Goal: Task Accomplishment & Management: Use online tool/utility

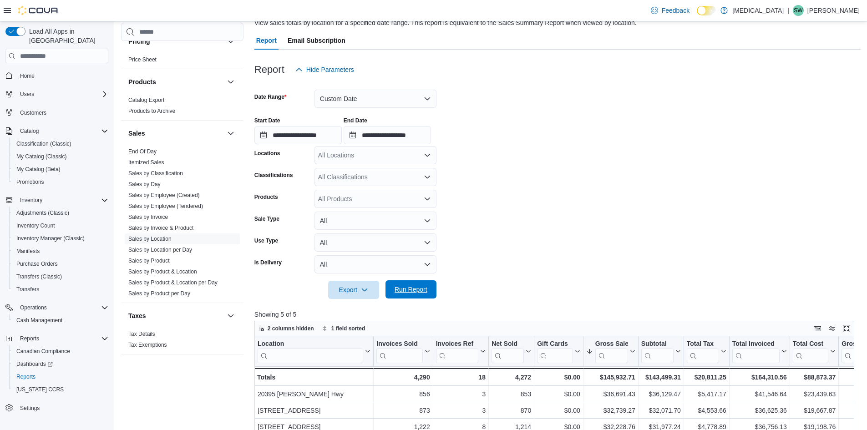
scroll to position [182, 0]
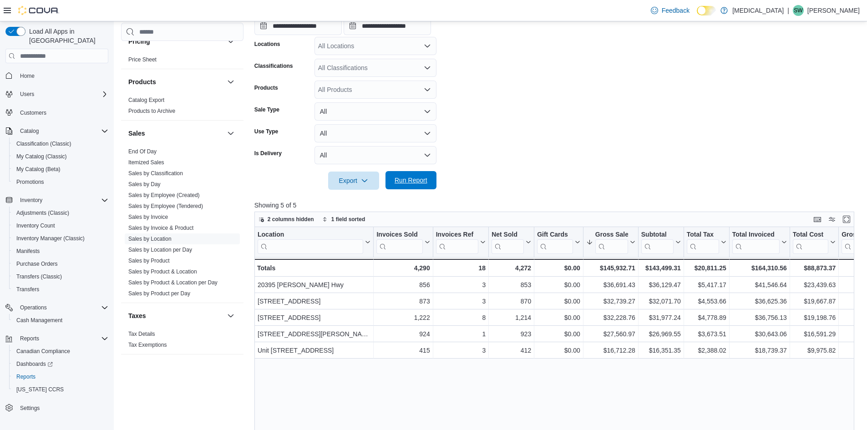
click at [411, 174] on span "Run Report" at bounding box center [411, 180] width 40 height 18
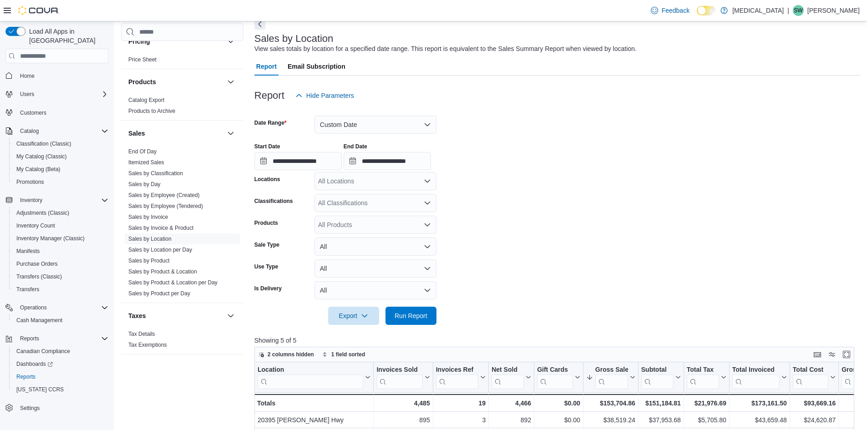
scroll to position [0, 0]
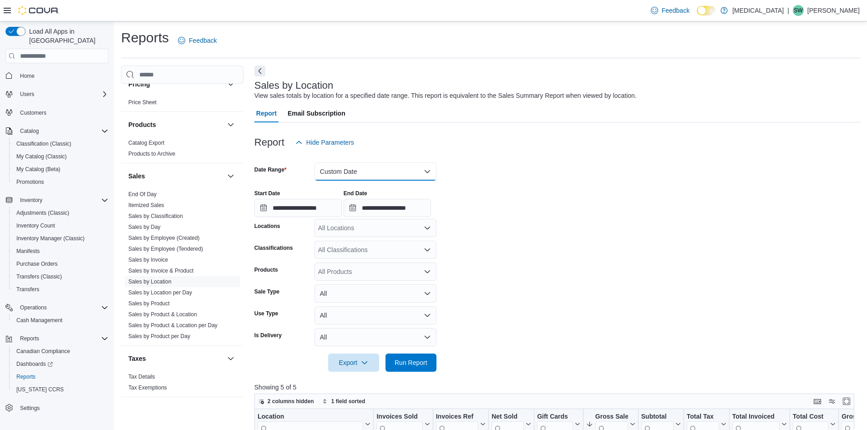
click at [367, 169] on button "Custom Date" at bounding box center [375, 171] width 122 height 18
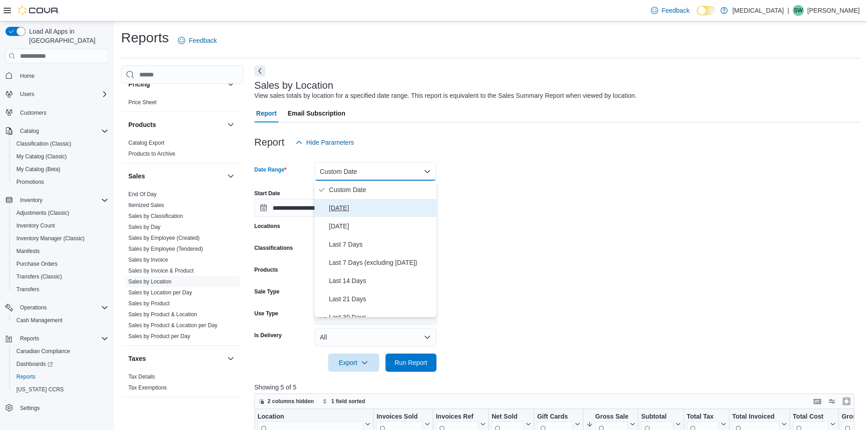
click at [355, 208] on span "[DATE]" at bounding box center [381, 208] width 104 height 11
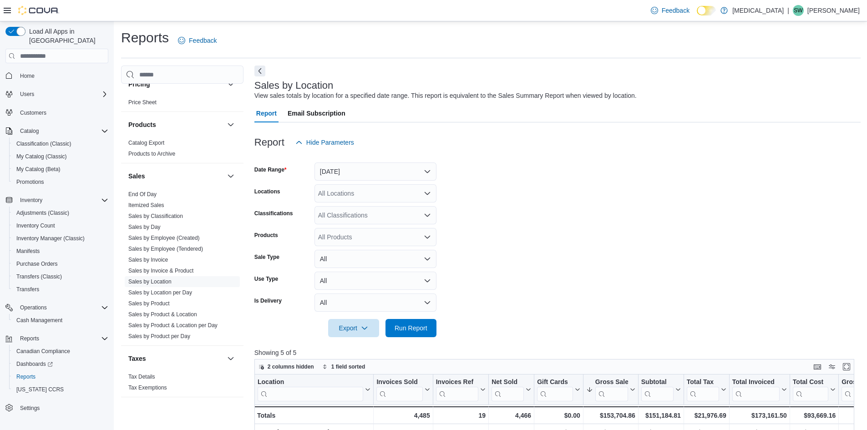
click at [574, 200] on form "Date Range [DATE] Locations All Locations Classifications All Classifications P…" at bounding box center [557, 245] width 606 height 186
click at [429, 325] on span "Run Report" at bounding box center [411, 328] width 40 height 18
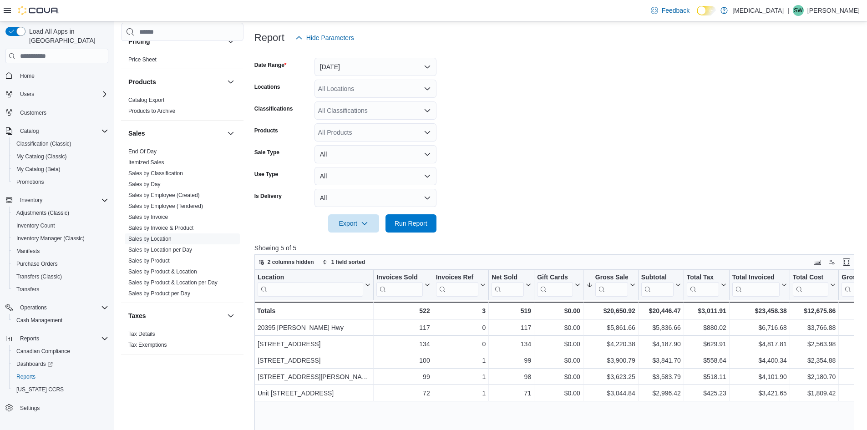
scroll to position [228, 0]
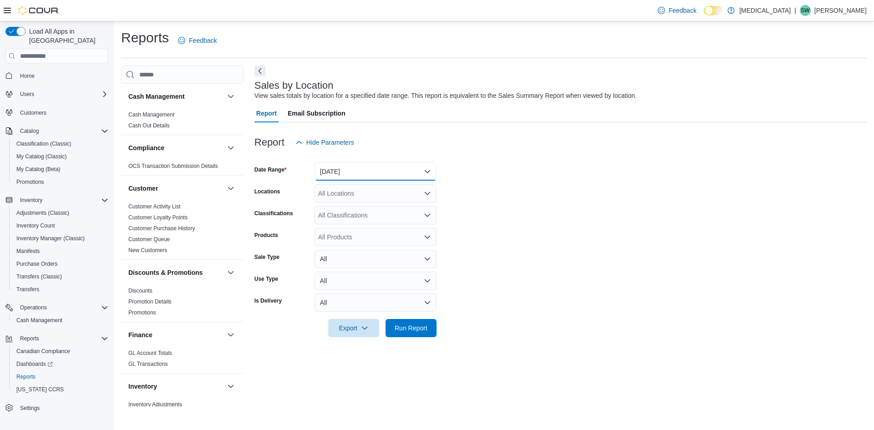
click at [387, 167] on button "[DATE]" at bounding box center [375, 171] width 122 height 18
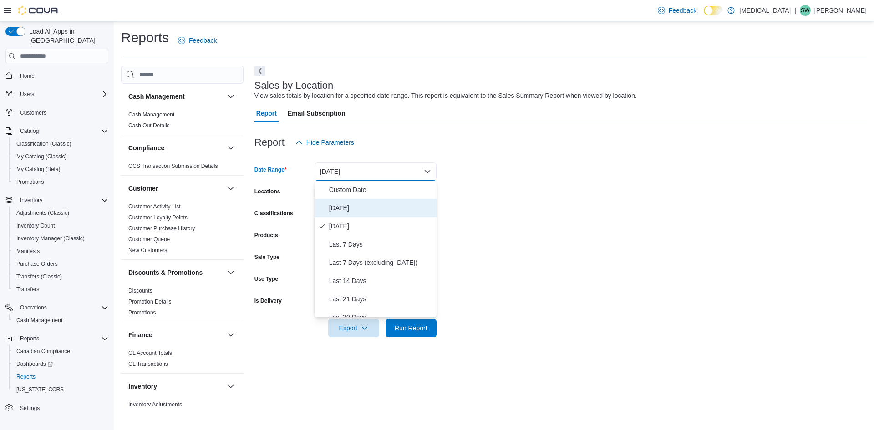
click at [366, 202] on button "[DATE]" at bounding box center [375, 208] width 122 height 18
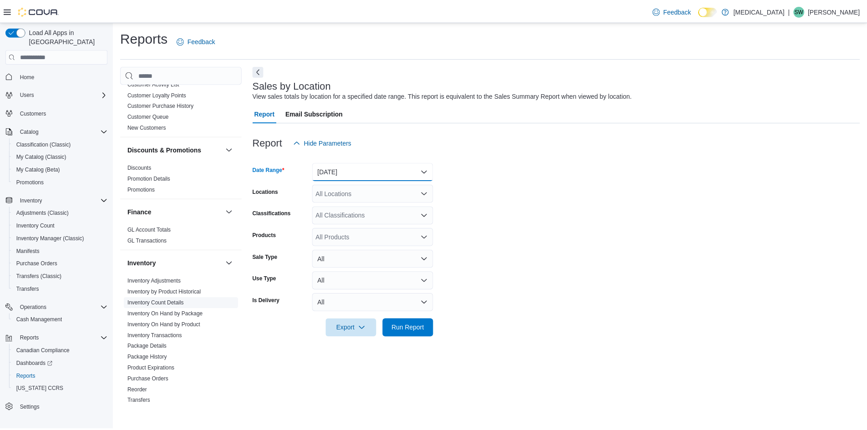
scroll to position [137, 0]
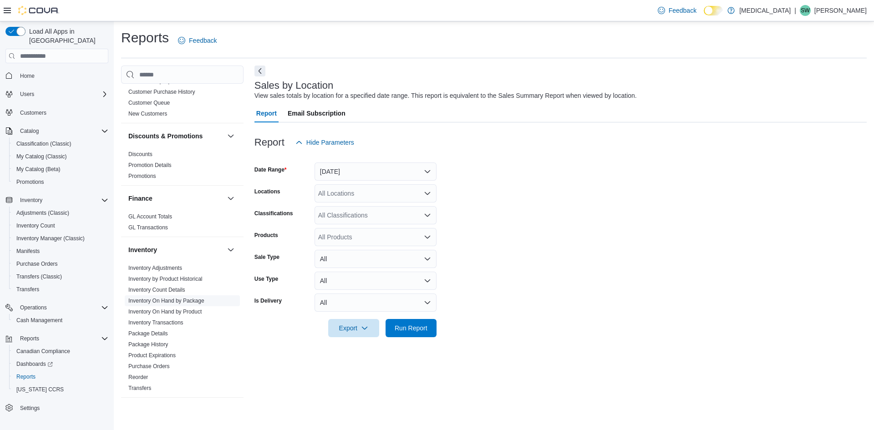
click at [193, 300] on link "Inventory On Hand by Package" at bounding box center [166, 301] width 76 height 6
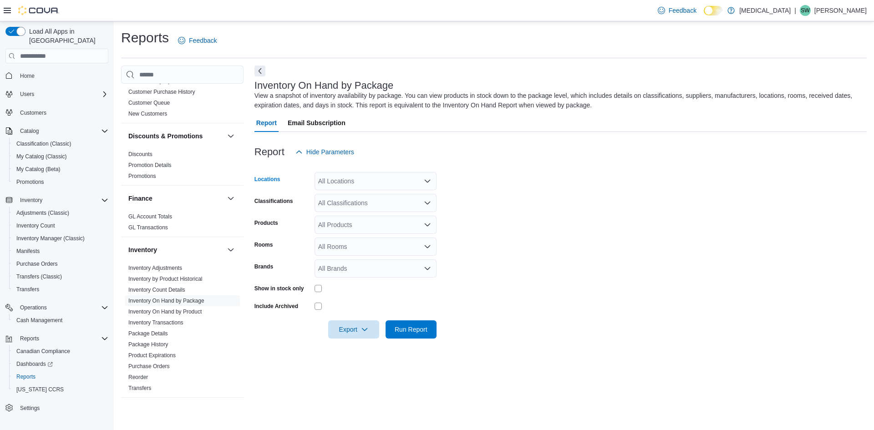
click at [350, 188] on div "All Locations" at bounding box center [375, 181] width 122 height 18
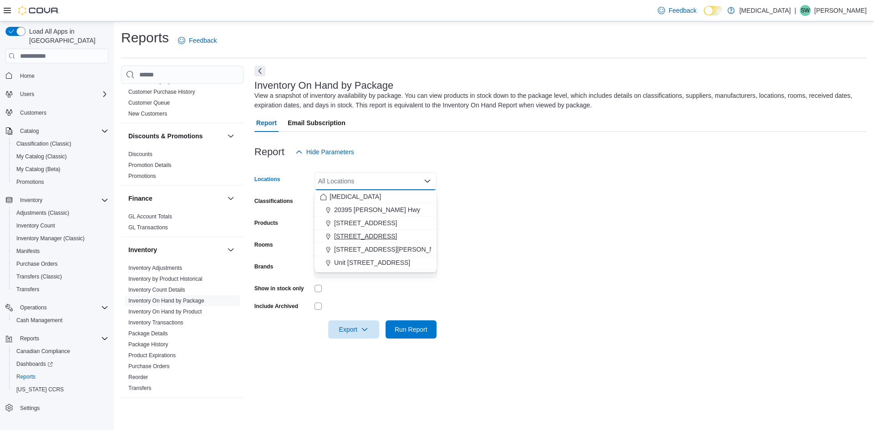
click at [351, 239] on span "[STREET_ADDRESS]" at bounding box center [365, 236] width 63 height 9
click at [524, 236] on form "Locations 460 Granville St Combo box. Selected. 460 Granville St. Press Backspa…" at bounding box center [560, 249] width 612 height 177
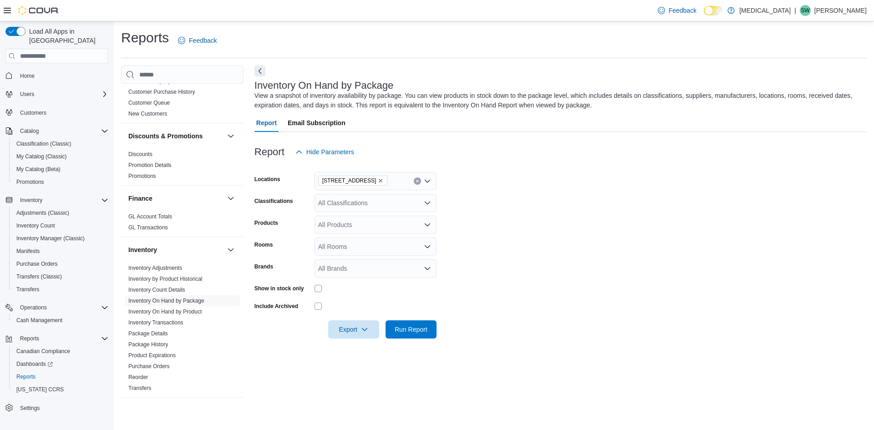
click at [383, 207] on div "All Classifications" at bounding box center [375, 203] width 122 height 18
click at [561, 240] on form "Locations 460 Granville St Classifications All Classifications Combo box. Selec…" at bounding box center [560, 249] width 612 height 177
click at [426, 331] on span "Run Report" at bounding box center [411, 329] width 33 height 9
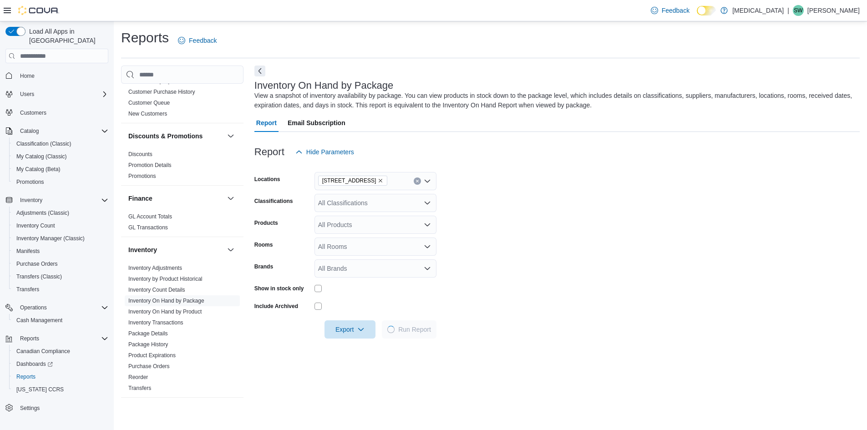
click at [419, 184] on button "Clear input" at bounding box center [417, 180] width 7 height 7
click at [520, 249] on form "Locations All Locations Classifications All Classifications Products All Produc…" at bounding box center [556, 249] width 605 height 177
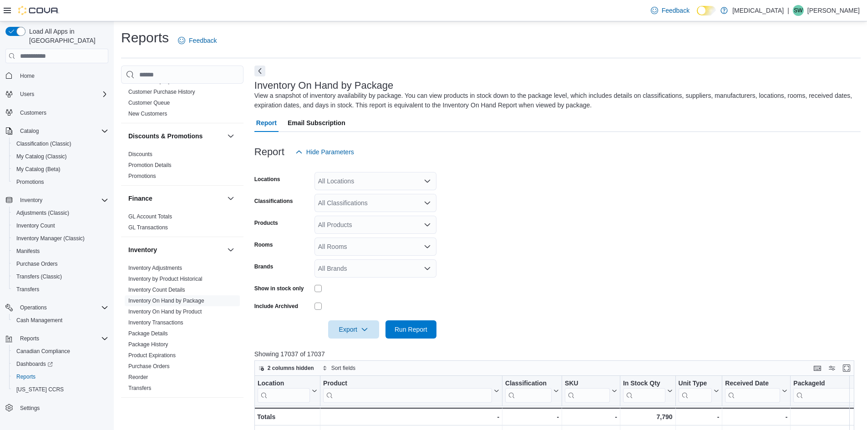
click at [351, 190] on div "All Locations" at bounding box center [375, 181] width 122 height 18
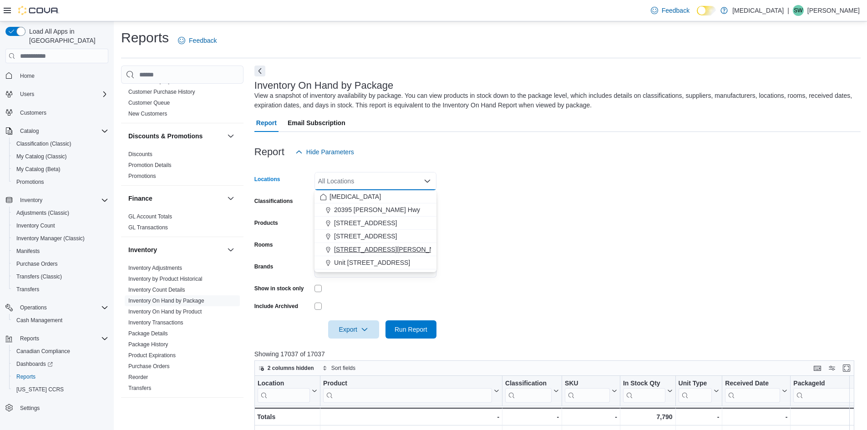
click at [373, 251] on span "[STREET_ADDRESS][PERSON_NAME]" at bounding box center [392, 249] width 116 height 9
click at [426, 326] on span "Run Report" at bounding box center [411, 329] width 33 height 9
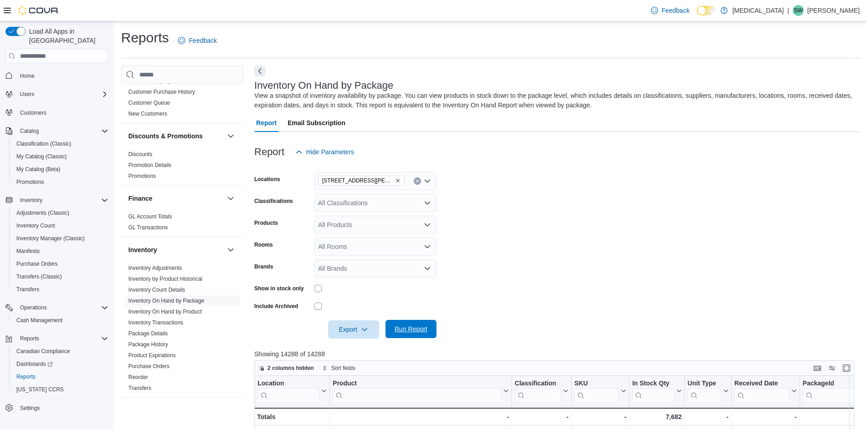
click at [423, 329] on span "Run Report" at bounding box center [411, 329] width 33 height 9
click at [350, 315] on div at bounding box center [557, 316] width 606 height 7
click at [357, 326] on span "Export" at bounding box center [354, 329] width 40 height 18
click at [365, 347] on span "Export to Excel" at bounding box center [355, 347] width 41 height 7
